Goal: Transaction & Acquisition: Download file/media

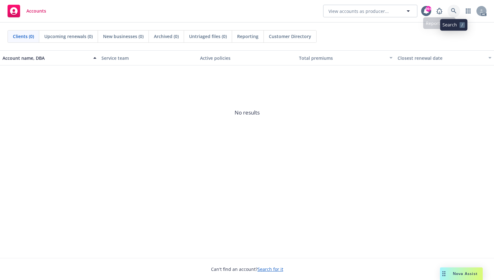
click at [456, 8] on icon at bounding box center [454, 11] width 6 height 6
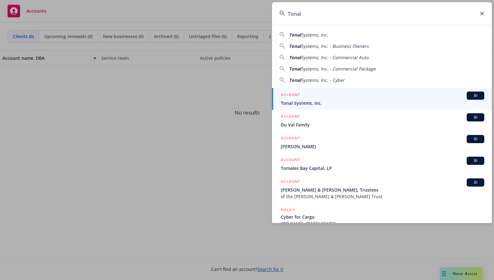
type input "Tonal"
click at [292, 99] on div "ACCOUNT BI" at bounding box center [383, 95] width 204 height 8
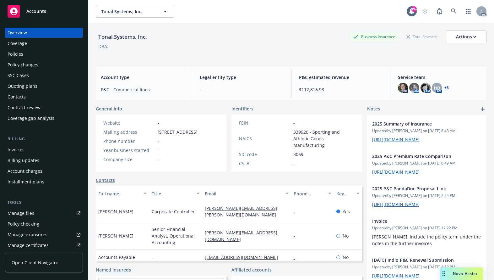
click at [20, 43] on div "Coverage" at bounding box center [17, 43] width 19 height 10
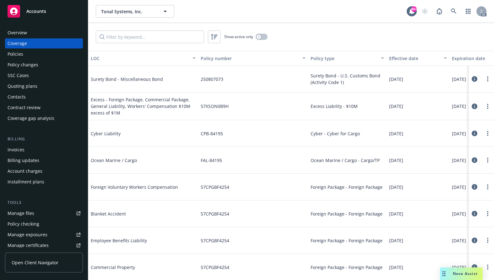
click at [16, 32] on div "Overview" at bounding box center [17, 33] width 19 height 10
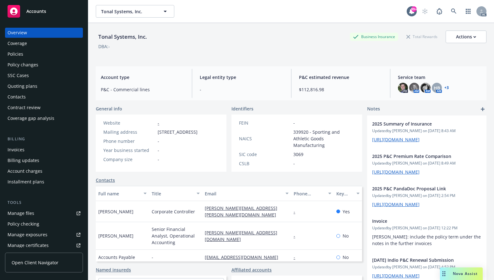
click at [18, 107] on div "Contract review" at bounding box center [24, 107] width 33 height 10
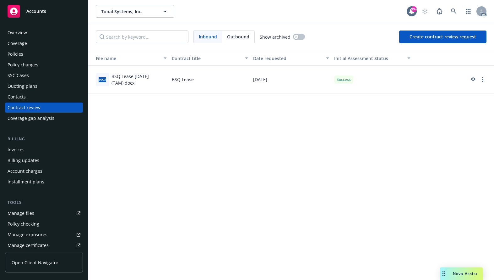
click at [132, 78] on div "BSQ Lease 7-1-25 (TAM).docx" at bounding box center [139, 79] width 55 height 13
click at [473, 78] on icon "preview" at bounding box center [473, 78] width 4 height 3
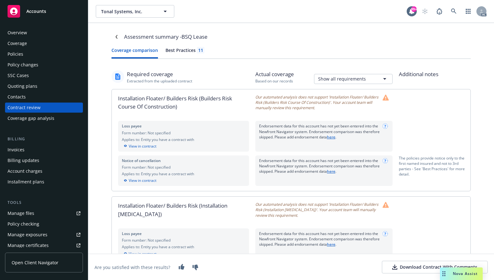
click at [175, 50] on div "Best Practices 11" at bounding box center [185, 50] width 39 height 7
click at [131, 50] on button "Coverage comparison" at bounding box center [135, 53] width 47 height 12
click at [181, 51] on div "Best Practices 11" at bounding box center [185, 50] width 39 height 7
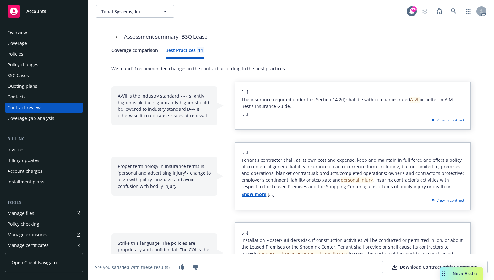
drag, startPoint x: 404, startPoint y: 267, endPoint x: 397, endPoint y: 264, distance: 7.3
click at [404, 267] on div "Download Contract With Comments" at bounding box center [435, 267] width 85 height 6
click at [113, 35] on link "Navigate back" at bounding box center [117, 37] width 10 height 10
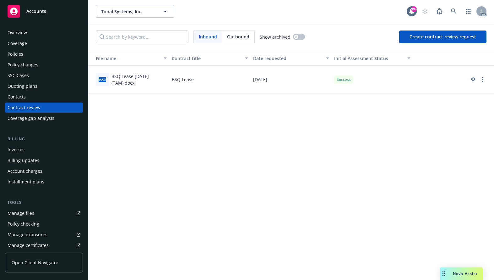
click at [11, 44] on div "Coverage" at bounding box center [17, 43] width 19 height 10
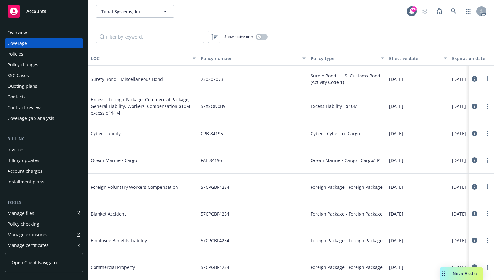
click at [26, 215] on div "Manage files" at bounding box center [21, 213] width 27 height 10
click at [22, 105] on div "Contract review" at bounding box center [24, 107] width 33 height 10
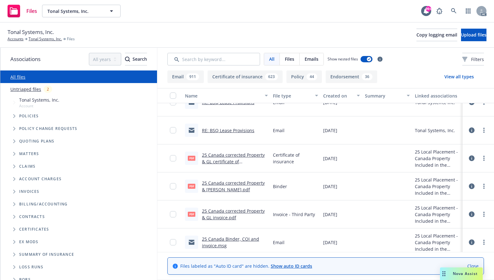
scroll to position [2860, 0]
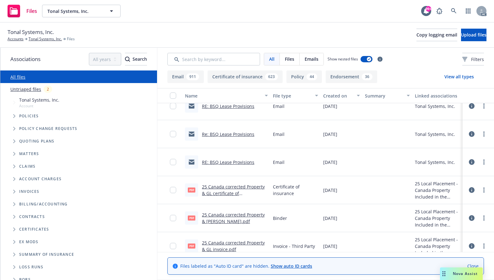
click at [217, 164] on link "RE: BSQ Lease Provisions" at bounding box center [228, 162] width 52 height 6
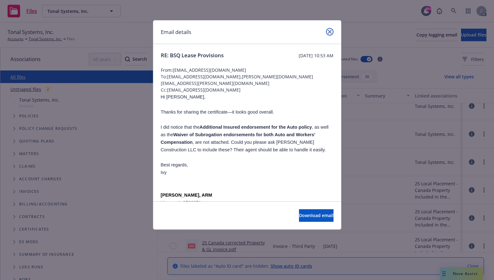
click at [331, 30] on icon "close" at bounding box center [330, 32] width 4 height 4
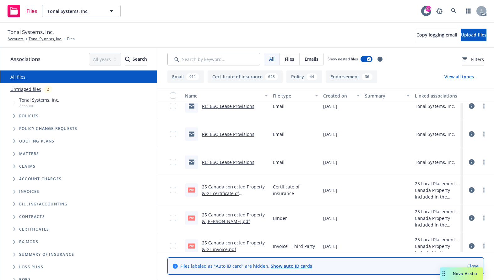
click at [219, 132] on link "Re: BSQ Lease Provisions" at bounding box center [228, 134] width 52 height 6
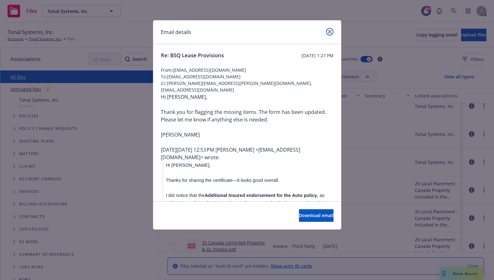
click at [329, 31] on icon "close" at bounding box center [330, 32] width 4 height 4
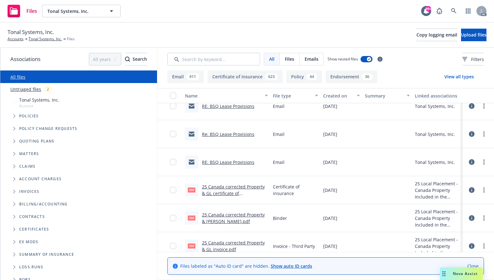
click at [226, 107] on link "RE: BSQ Lease Provisions" at bounding box center [228, 106] width 52 height 6
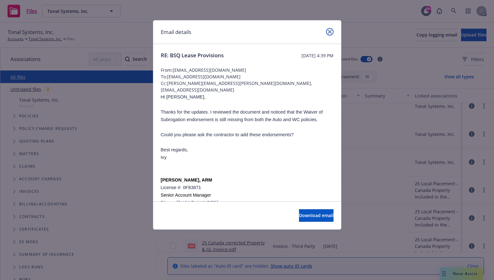
click at [331, 31] on icon "close" at bounding box center [330, 32] width 4 height 4
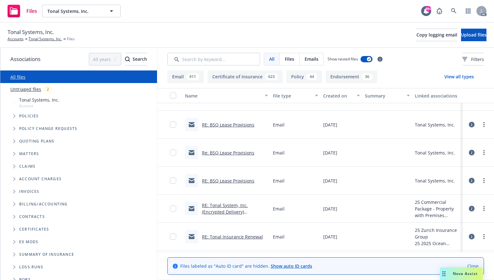
scroll to position [4558, 0]
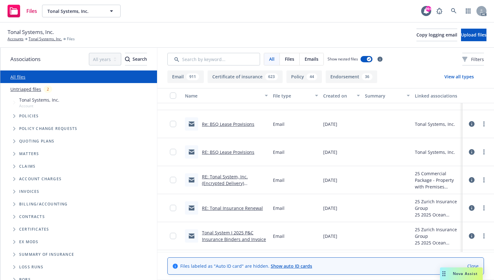
click at [224, 150] on link "RE: BSQ Lease Provisions" at bounding box center [228, 152] width 52 height 6
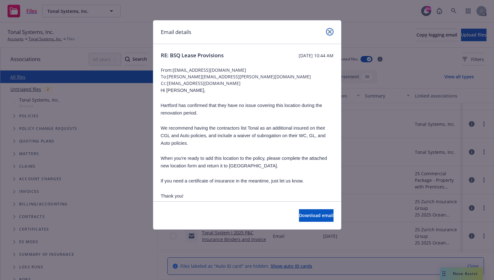
click at [330, 30] on icon "close" at bounding box center [330, 32] width 4 height 4
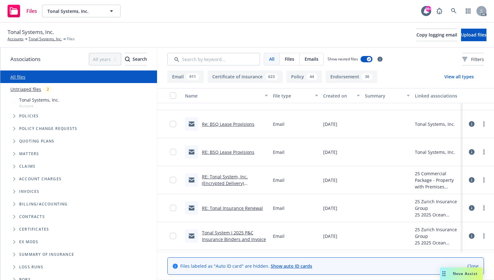
click at [222, 124] on link "Re: BSQ Lease Provisions" at bounding box center [228, 124] width 52 height 6
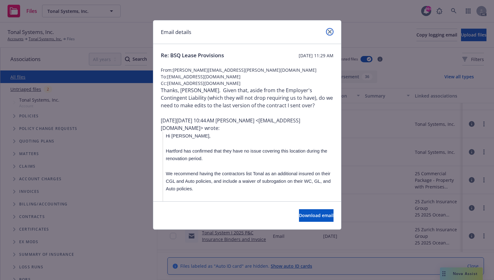
click at [327, 31] on link "close" at bounding box center [330, 32] width 8 height 8
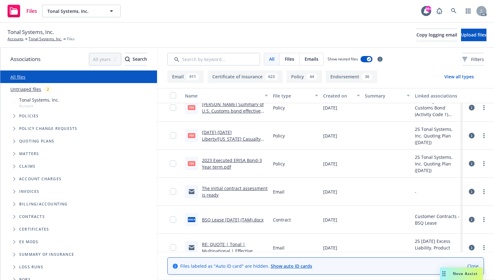
scroll to position [7826, 0]
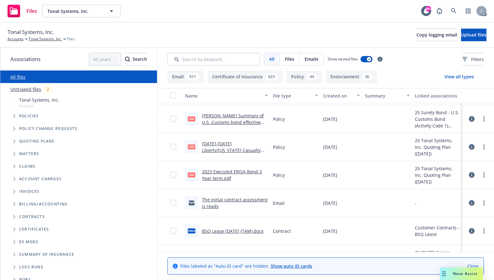
click at [228, 231] on link "BSQ Lease 7-1-25 (TAM).docx" at bounding box center [233, 231] width 62 height 6
click at [219, 200] on link "The initial contract assessment is ready" at bounding box center [235, 202] width 66 height 13
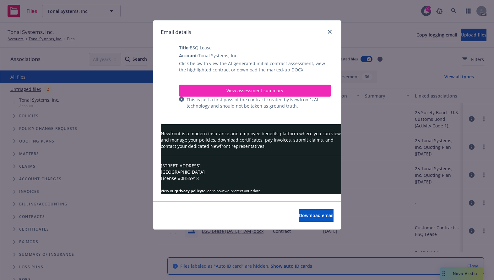
scroll to position [132, 0]
click at [330, 30] on icon "close" at bounding box center [330, 32] width 4 height 4
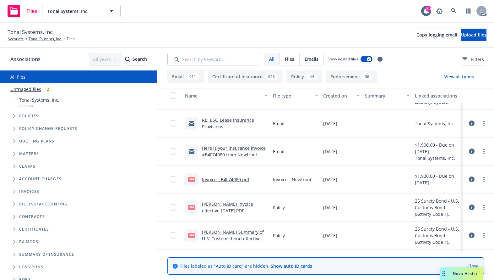
scroll to position [7701, 0]
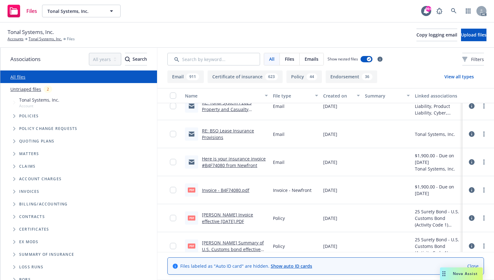
click at [215, 132] on link "RE: BSQ Lease Insurance Provisions" at bounding box center [228, 134] width 52 height 13
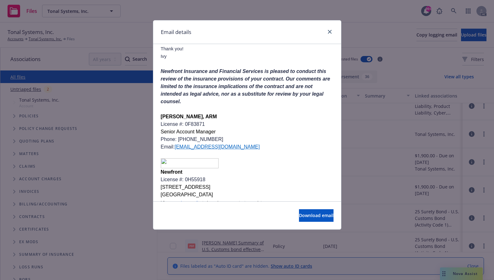
scroll to position [126, 0]
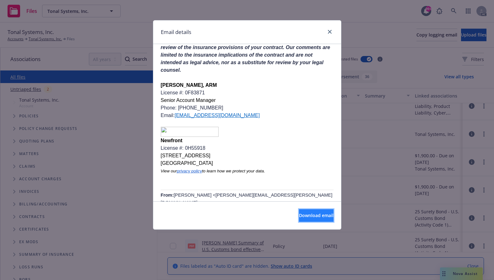
click at [299, 210] on button "Download email" at bounding box center [316, 215] width 35 height 13
drag, startPoint x: 332, startPoint y: 31, endPoint x: 316, endPoint y: 25, distance: 17.5
click at [329, 30] on icon "close" at bounding box center [330, 32] width 4 height 4
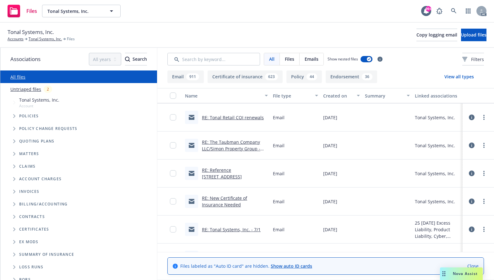
scroll to position [6255, 0]
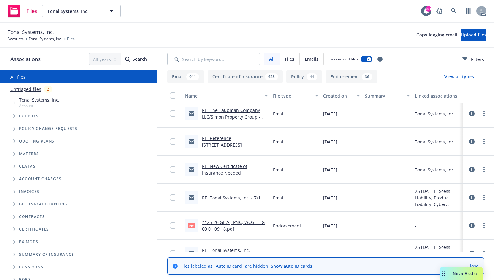
click at [220, 221] on link "**25-26 GL AI, PNC, WOS - HG 00 01 09 16.pdf" at bounding box center [233, 225] width 63 height 13
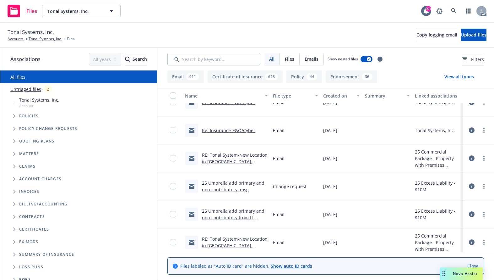
scroll to position [849, 0]
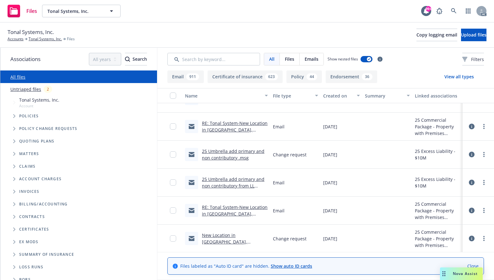
click at [224, 156] on link "25 Umbrella add primary and non contributory .msg" at bounding box center [233, 154] width 63 height 13
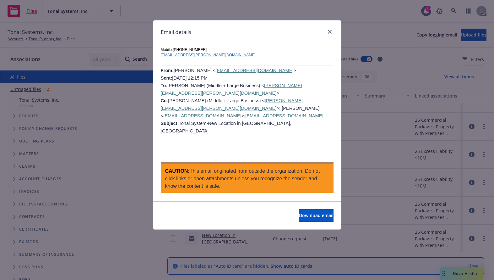
scroll to position [471, 0]
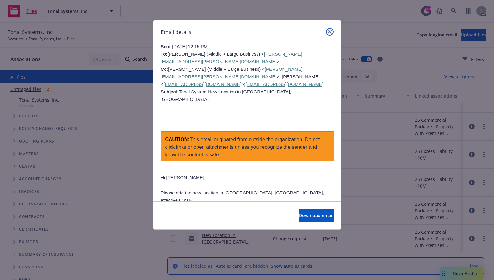
click at [329, 31] on icon "close" at bounding box center [330, 32] width 4 height 4
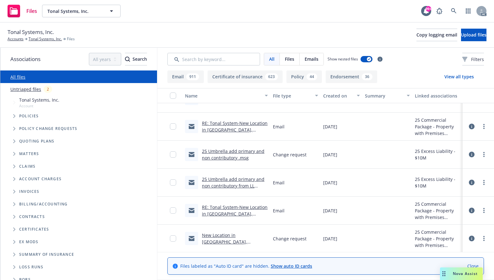
click at [210, 151] on link "25 Umbrella add primary and non contributory .msg" at bounding box center [233, 154] width 63 height 13
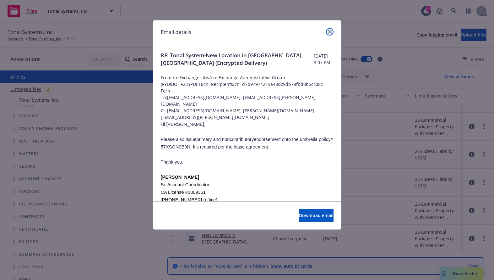
click at [331, 31] on icon "close" at bounding box center [330, 32] width 4 height 4
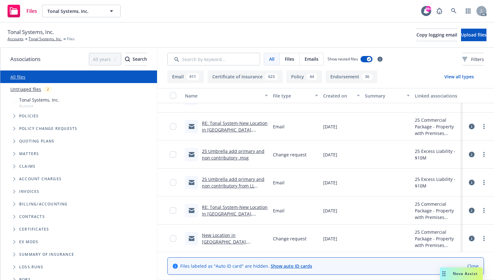
scroll to position [817, 0]
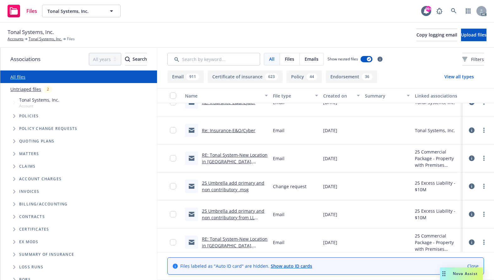
click at [216, 209] on link "25 Umbrella add primary and non contributory from LL Kemper Development Company…" at bounding box center [234, 221] width 64 height 26
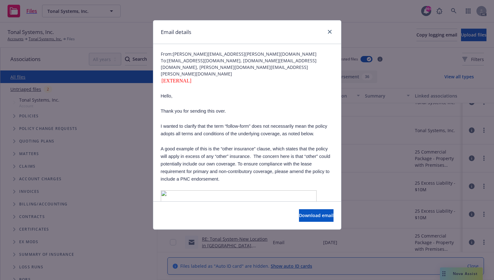
scroll to position [0, 0]
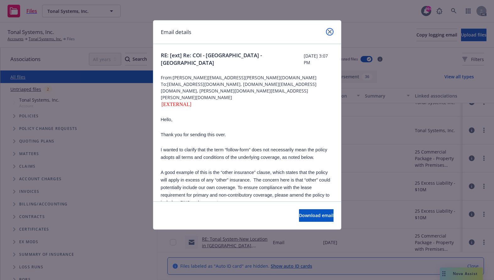
drag, startPoint x: 330, startPoint y: 32, endPoint x: 329, endPoint y: 40, distance: 8.2
click at [330, 32] on icon "close" at bounding box center [330, 32] width 4 height 4
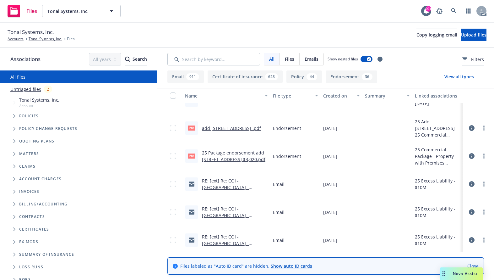
scroll to position [283, 0]
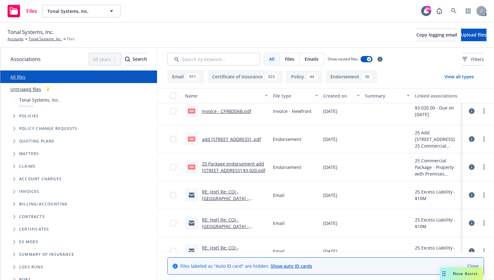
click at [237, 165] on link "25 Package endorsement add 2028 BELLEVUE SQ BELLEVUE WA 98004-5028 $3,020.pdf" at bounding box center [233, 167] width 63 height 13
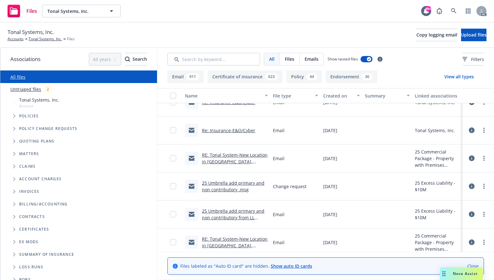
scroll to position [849, 0]
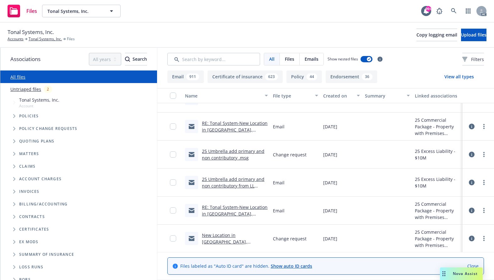
click at [224, 183] on link "25 Umbrella add primary and non contributory from LL Kemper Development Company…" at bounding box center [234, 189] width 64 height 26
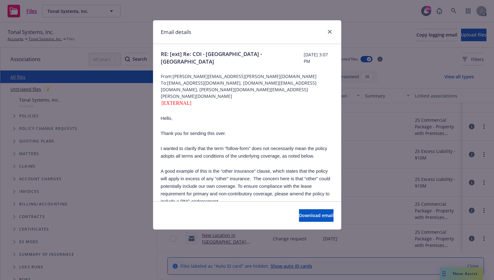
scroll to position [0, 0]
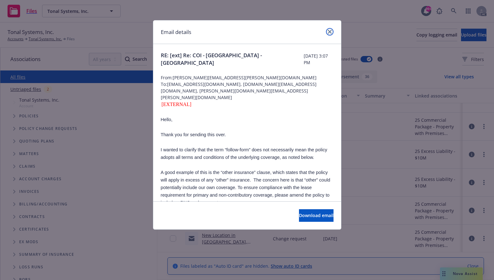
click at [327, 30] on link "close" at bounding box center [330, 32] width 8 height 8
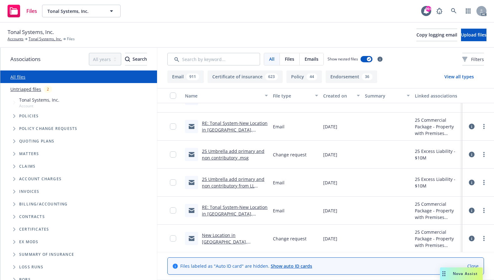
click at [230, 152] on link "25 Umbrella add primary and non contributory .msg" at bounding box center [233, 154] width 63 height 13
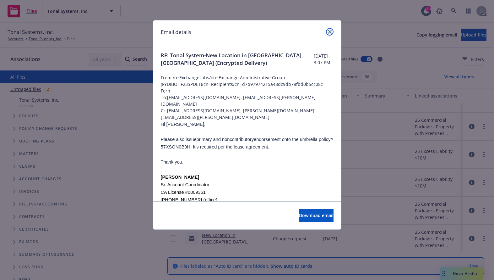
click at [328, 31] on icon "close" at bounding box center [330, 32] width 4 height 4
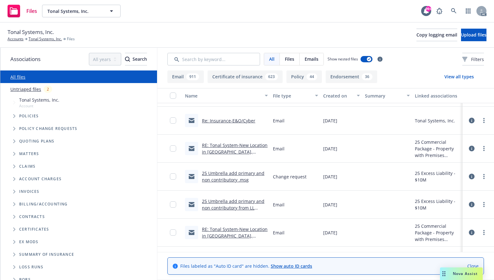
scroll to position [817, 0]
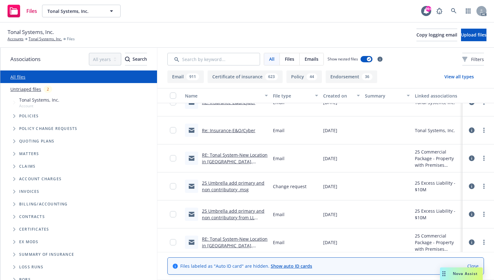
click at [239, 160] on link "RE: Tonal System-New Location in Bellevue, WA (Encrypted Delivery)" at bounding box center [235, 165] width 66 height 26
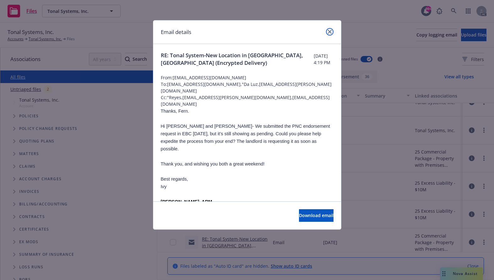
click at [328, 32] on link "close" at bounding box center [330, 32] width 8 height 8
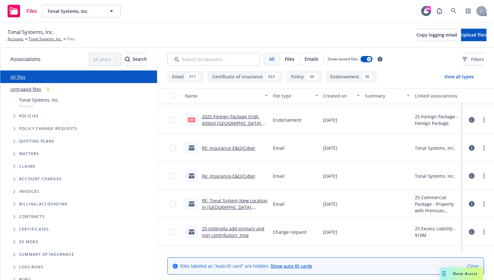
scroll to position [754, 0]
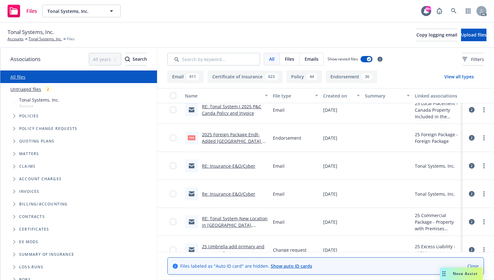
click at [217, 108] on link "RE: Tonal System I 2025 P&C Canda Policy and Invoice" at bounding box center [231, 109] width 59 height 13
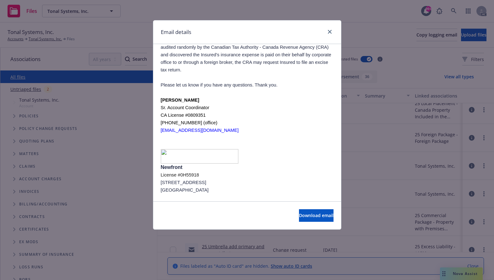
scroll to position [125, 0]
click at [329, 31] on icon "close" at bounding box center [330, 32] width 4 height 4
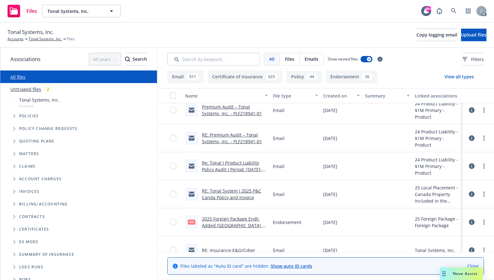
scroll to position [660, 0]
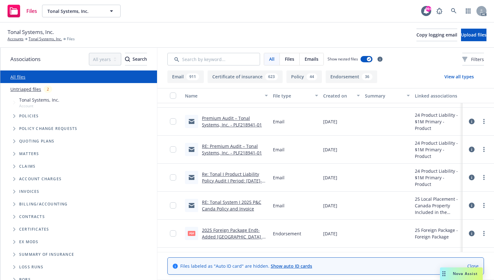
click at [224, 150] on link "RE: Premium Audit – Tonal Systems, Inc. - PLF218941-01" at bounding box center [232, 149] width 60 height 13
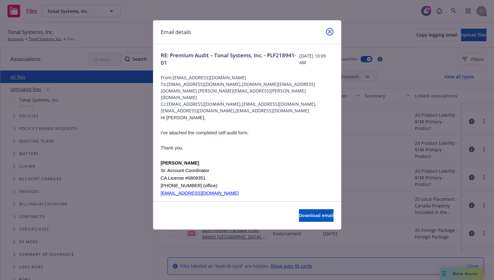
click at [328, 32] on icon "close" at bounding box center [330, 32] width 4 height 4
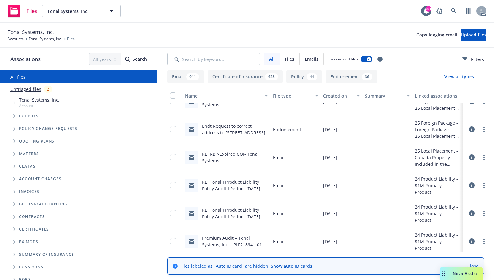
scroll to position [534, 0]
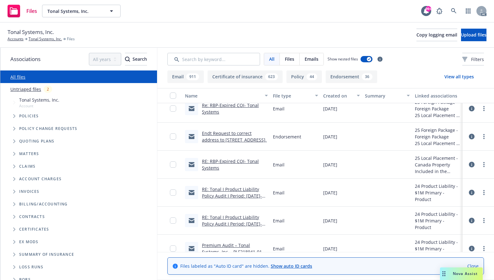
click at [230, 136] on div "Endt Request to correct address to 200 Wellington Street West, Suite 200, Toron…" at bounding box center [235, 136] width 66 height 13
click at [218, 133] on link "Endt Request to correct address to 200 Wellington Street West, Suite 200, Toron…" at bounding box center [234, 136] width 65 height 13
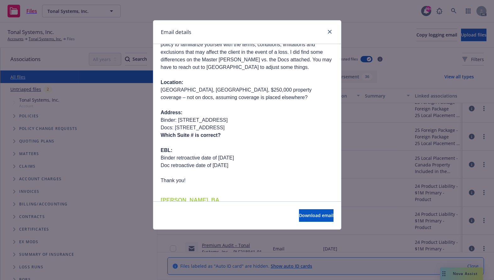
scroll to position [346, 0]
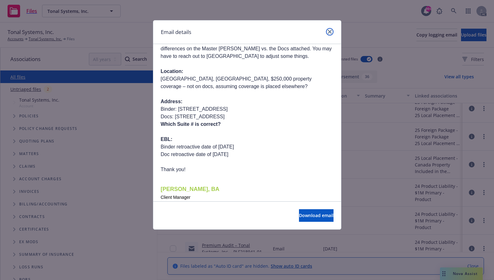
drag, startPoint x: 331, startPoint y: 32, endPoint x: 326, endPoint y: 34, distance: 5.4
click at [331, 32] on icon "close" at bounding box center [330, 32] width 4 height 4
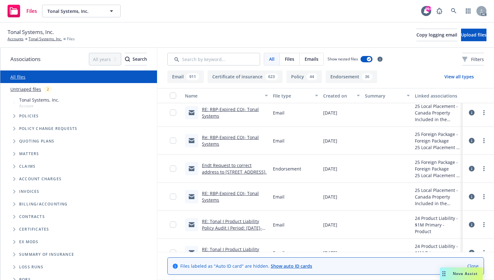
scroll to position [471, 0]
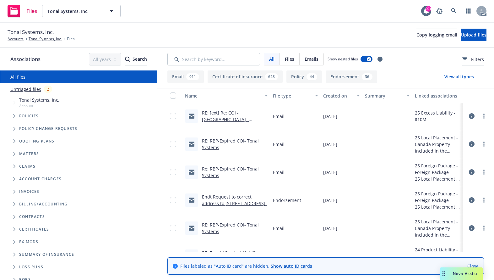
click at [228, 140] on link "RE: RBP-Expired COI- Tonal Systems" at bounding box center [230, 144] width 57 height 13
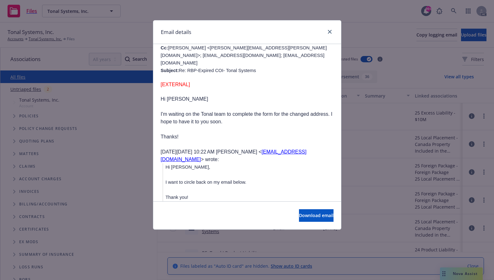
scroll to position [220, 0]
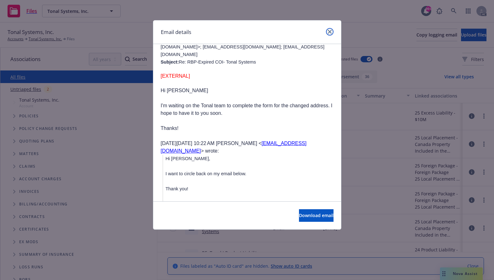
click at [330, 31] on icon "close" at bounding box center [330, 32] width 4 height 4
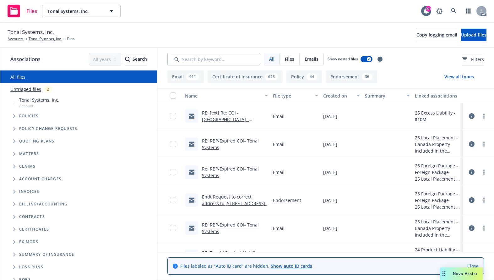
click at [222, 116] on div "RE: [ext] Re: COI - Bellevue Square -Tonal" at bounding box center [235, 115] width 66 height 13
click at [230, 113] on link "RE: [ext] Re: COI - Bellevue Square -Tonal" at bounding box center [225, 119] width 47 height 19
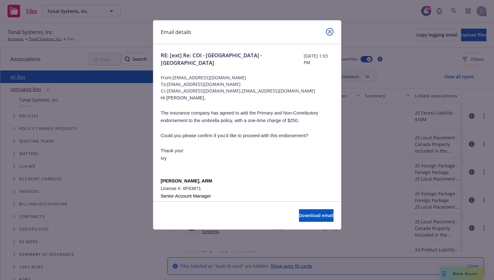
drag, startPoint x: 330, startPoint y: 31, endPoint x: 327, endPoint y: 42, distance: 11.5
click at [330, 31] on icon "close" at bounding box center [330, 32] width 4 height 4
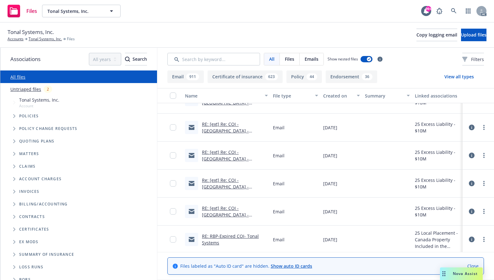
scroll to position [377, 0]
click at [220, 183] on link "Re: [ext] Re: COI - Bellevue Square -Tonal" at bounding box center [225, 186] width 47 height 19
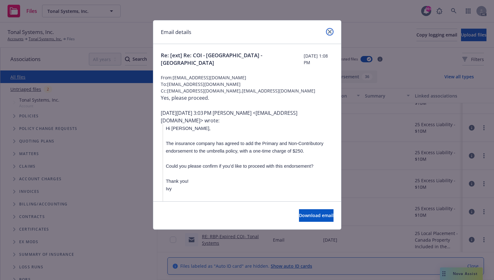
click at [328, 31] on icon "close" at bounding box center [330, 32] width 4 height 4
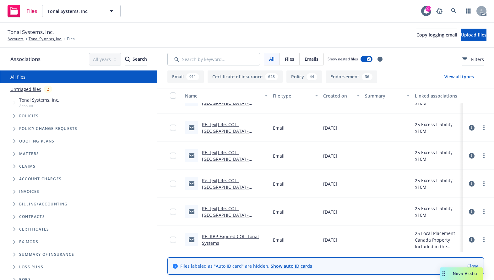
click at [224, 151] on link "RE: [ext] Re: COI - Bellevue Square -Tonal" at bounding box center [225, 158] width 47 height 19
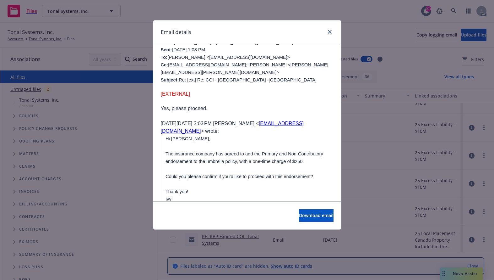
scroll to position [189, 0]
click at [330, 30] on icon "close" at bounding box center [330, 32] width 4 height 4
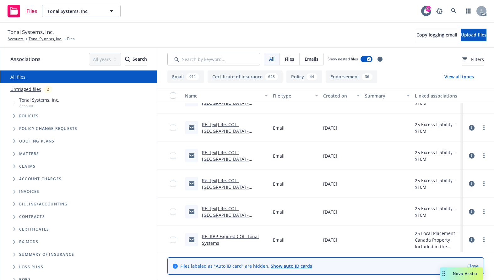
click at [220, 128] on link "RE: [ext] Re: COI - Bellevue Square -Tonal" at bounding box center [225, 130] width 47 height 19
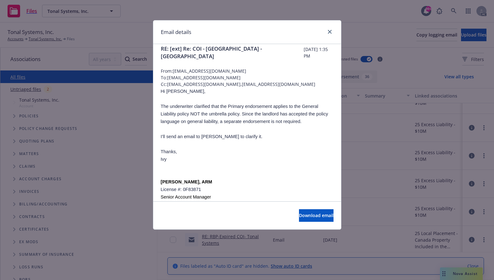
scroll to position [0, 0]
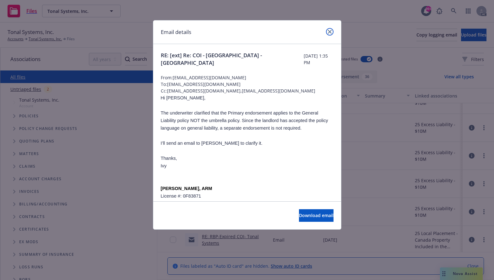
click at [329, 31] on icon "close" at bounding box center [330, 32] width 4 height 4
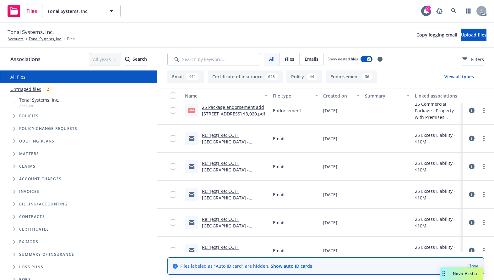
scroll to position [314, 0]
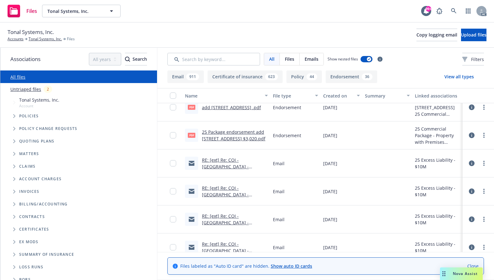
click at [220, 160] on link "RE: [ext] Re: COI - Bellevue Square -Tonal" at bounding box center [225, 166] width 47 height 19
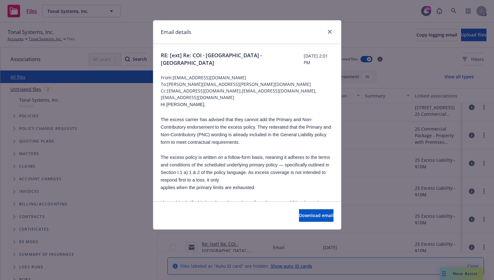
scroll to position [31, 0]
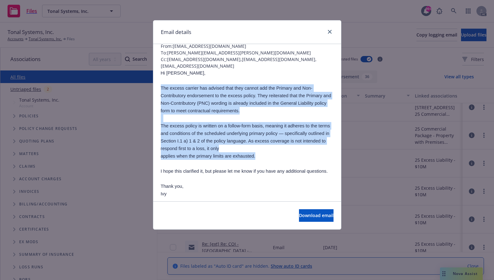
drag, startPoint x: 161, startPoint y: 87, endPoint x: 269, endPoint y: 155, distance: 127.0
click at [269, 155] on div "Hi Stephanie, The excess carrier has advised that they cannot add the Primary a…" at bounding box center [247, 187] width 173 height 236
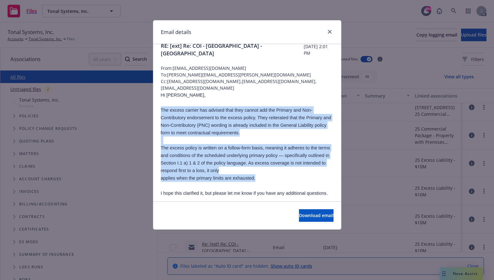
scroll to position [0, 0]
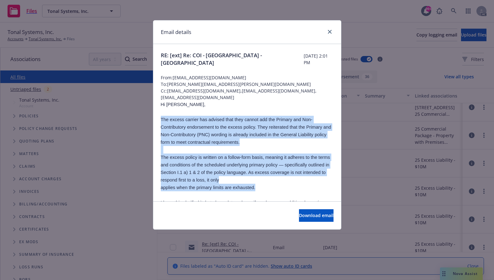
drag, startPoint x: 245, startPoint y: 130, endPoint x: 219, endPoint y: 147, distance: 31.2
click at [218, 147] on p at bounding box center [247, 150] width 173 height 8
drag, startPoint x: 161, startPoint y: 120, endPoint x: 276, endPoint y: 190, distance: 134.7
click at [276, 190] on div "Hi Stephanie, The excess carrier has advised that they cannot add the Primary a…" at bounding box center [247, 219] width 173 height 236
copy div "The excess carrier has advised that they cannot add the Primary and Non-Contrib…"
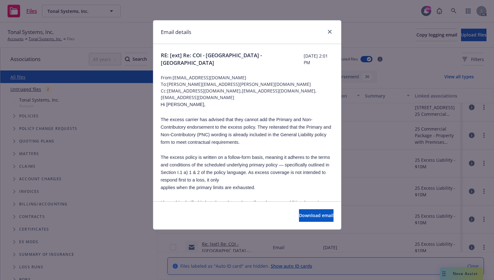
click at [301, 30] on div "Email details" at bounding box center [247, 32] width 188 height 24
click at [329, 31] on icon "close" at bounding box center [330, 32] width 4 height 4
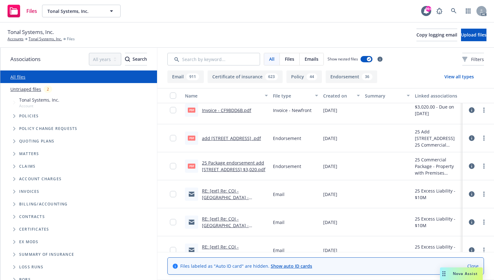
scroll to position [283, 0]
click at [231, 166] on link "25 Package endorsement add 2028 BELLEVUE SQ BELLEVUE WA 98004-5028 $3,020.pdf" at bounding box center [233, 167] width 63 height 13
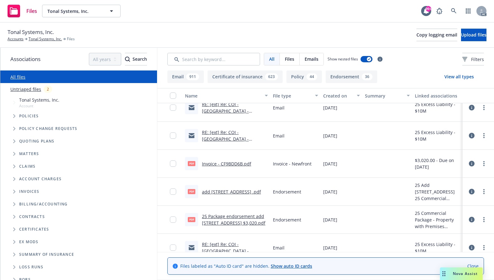
scroll to position [220, 0]
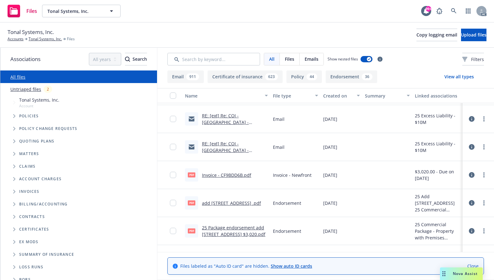
click at [222, 151] on link "RE: [ext] Re: COI - Bellevue Square -Tonal" at bounding box center [225, 149] width 47 height 19
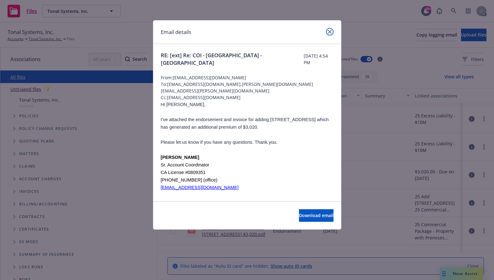
click at [330, 32] on icon "close" at bounding box center [330, 32] width 4 height 4
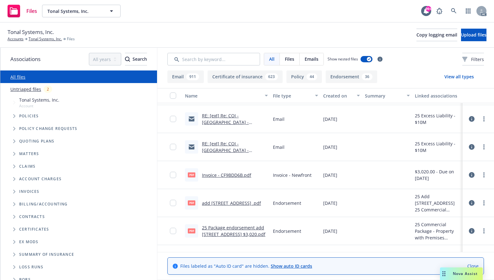
click at [224, 119] on link "RE: [ext] Re: COI - Bellevue Square -Tonal" at bounding box center [225, 122] width 47 height 19
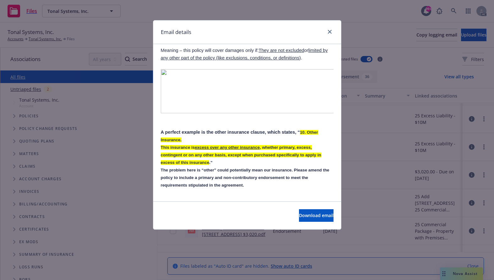
scroll to position [157, 0]
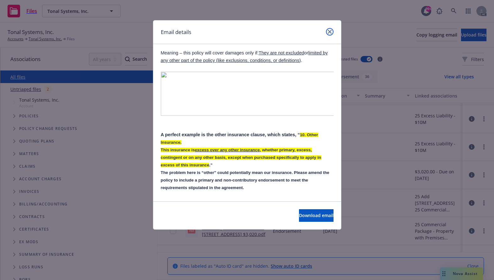
click at [329, 31] on icon "close" at bounding box center [330, 32] width 4 height 4
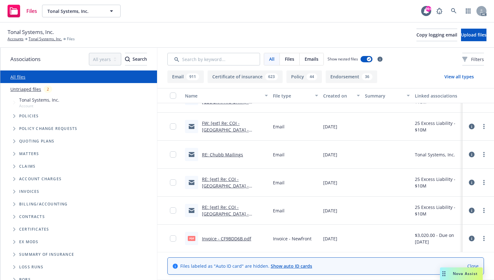
click at [228, 155] on link "RE: Chubb Mailings" at bounding box center [222, 154] width 41 height 6
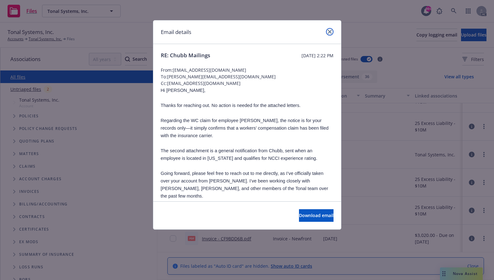
click at [331, 32] on icon "close" at bounding box center [330, 32] width 4 height 4
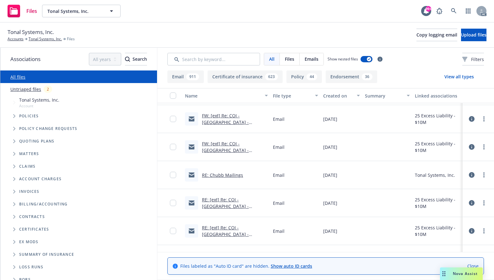
scroll to position [126, 0]
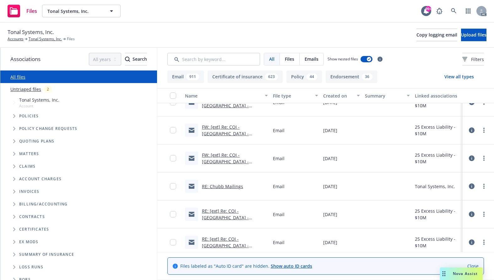
click at [227, 155] on link "FW: [ext] Re: COI - Bellevue Square -Tonal" at bounding box center [225, 161] width 47 height 19
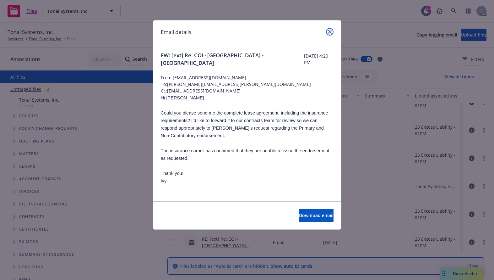
click at [331, 32] on icon "close" at bounding box center [330, 32] width 4 height 4
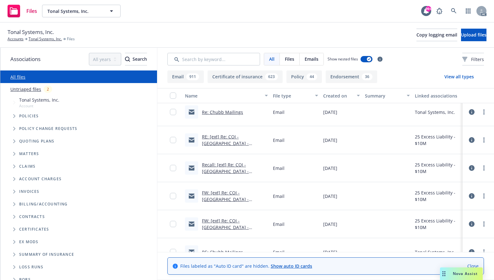
scroll to position [31, 0]
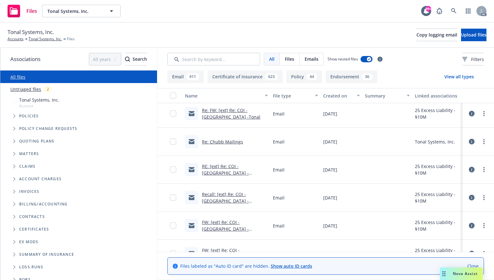
click at [221, 198] on link "Recall: [ext] Re: COI - Bellevue Square -Tonal" at bounding box center [225, 200] width 47 height 19
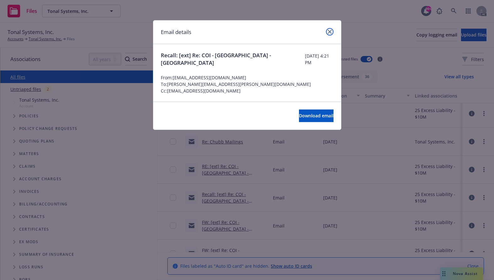
click at [329, 30] on icon "close" at bounding box center [330, 32] width 4 height 4
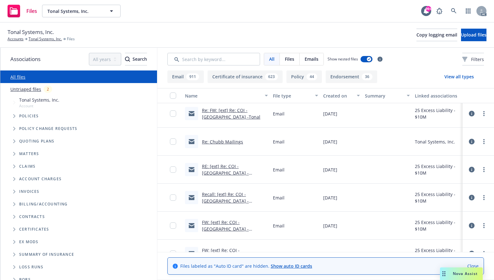
click at [226, 167] on link "RE: [ext] Re: COI - Bellevue Square -Tonal" at bounding box center [225, 172] width 47 height 19
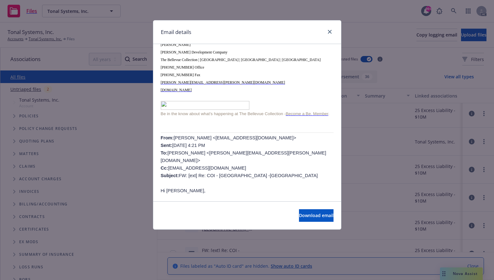
scroll to position [126, 0]
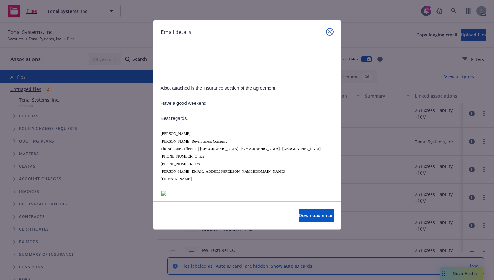
click at [330, 31] on icon "close" at bounding box center [330, 32] width 4 height 4
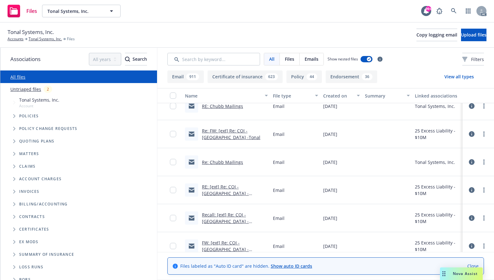
scroll to position [0, 0]
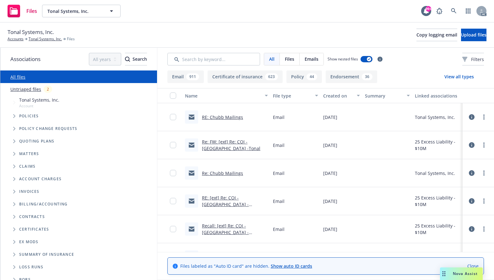
click at [223, 144] on link "Re: FW: [ext] Re: COI - Bellevue Square -Tonal" at bounding box center [231, 145] width 58 height 13
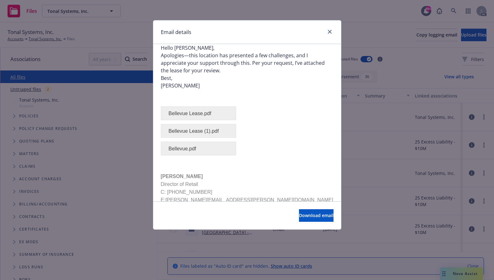
scroll to position [31, 0]
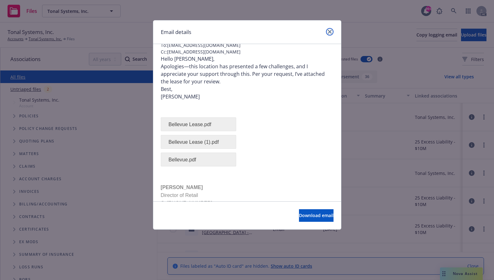
click at [329, 30] on icon "close" at bounding box center [330, 32] width 4 height 4
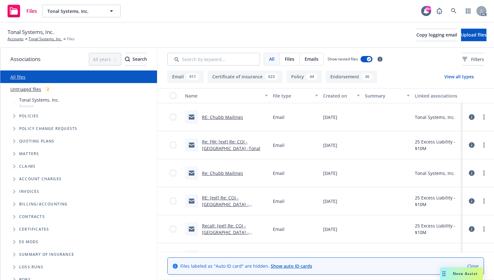
click at [217, 114] on link "RE: Chubb Mailings" at bounding box center [222, 117] width 41 height 6
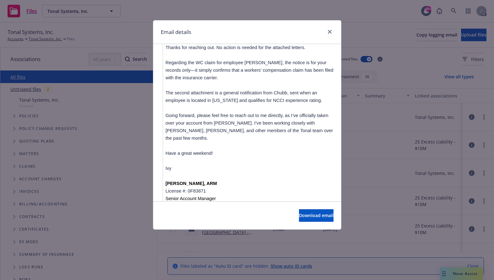
scroll to position [346, 0]
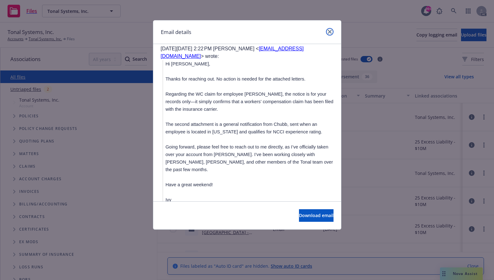
click at [329, 31] on icon "close" at bounding box center [330, 32] width 4 height 4
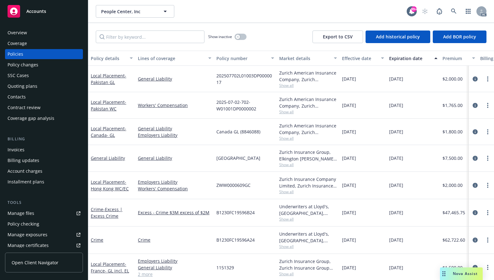
click at [19, 42] on div "Coverage" at bounding box center [17, 43] width 19 height 10
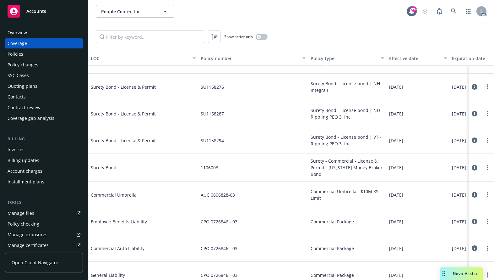
scroll to position [1163, 0]
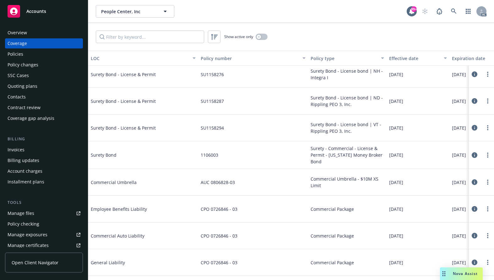
click at [13, 53] on div "Policies" at bounding box center [16, 54] width 16 height 10
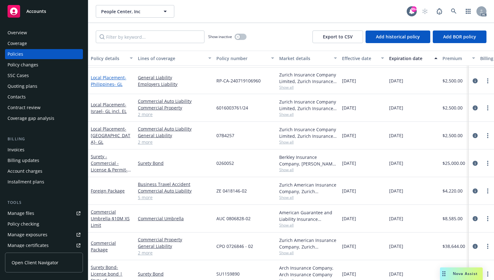
scroll to position [786, 0]
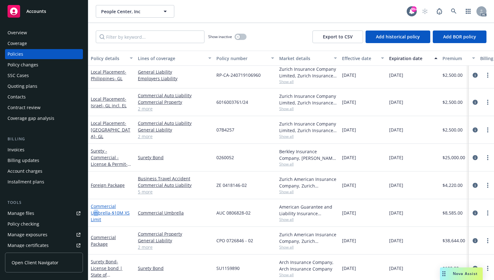
click at [96, 211] on link "Commercial Umbrella - $10M XS Limit" at bounding box center [110, 212] width 39 height 19
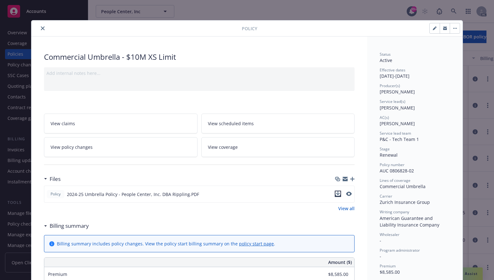
click at [338, 193] on icon "download file" at bounding box center [338, 193] width 5 height 5
